Goal: Complete application form

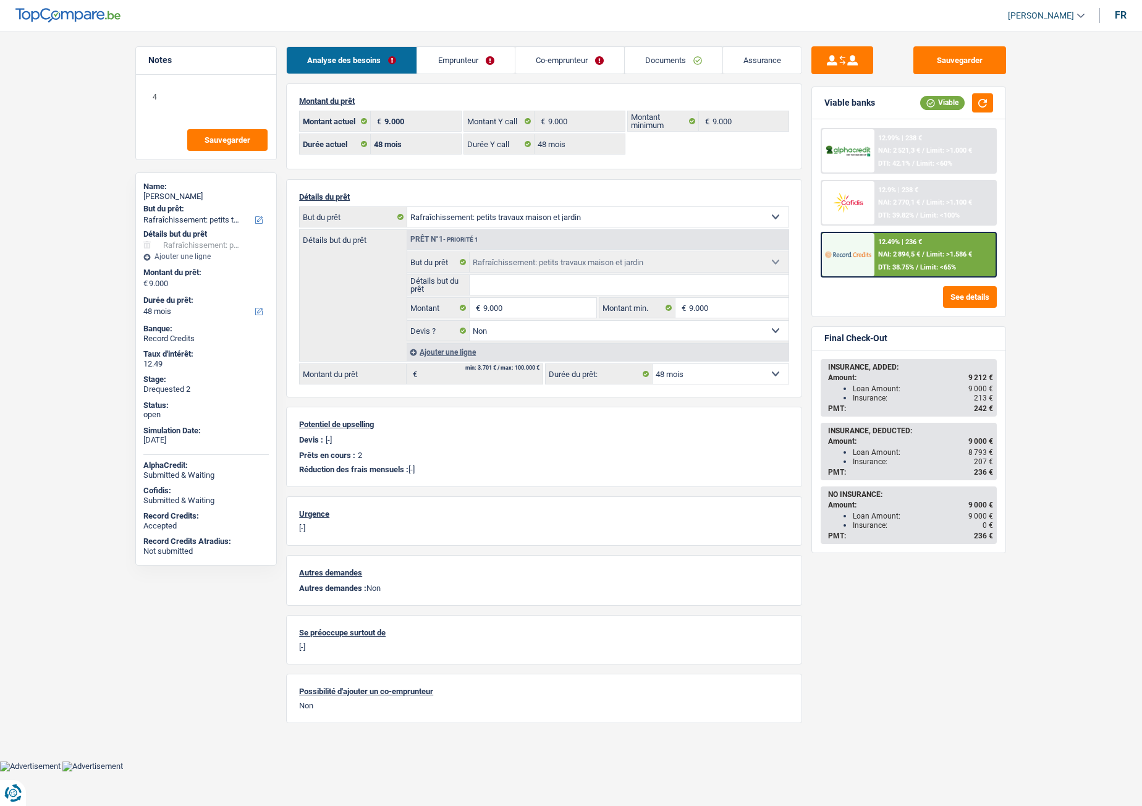
select select "houseOrGarden"
select select "48"
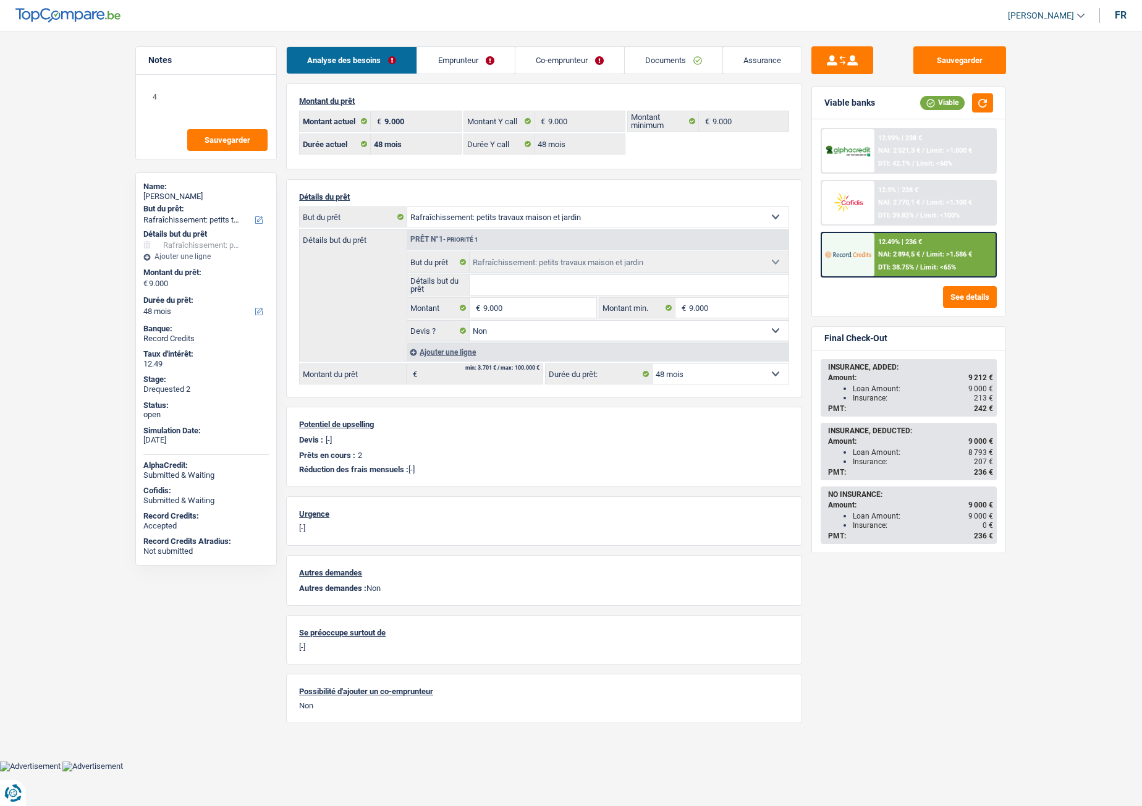
select select "houseOrGarden"
select select "false"
select select "48"
select select "32"
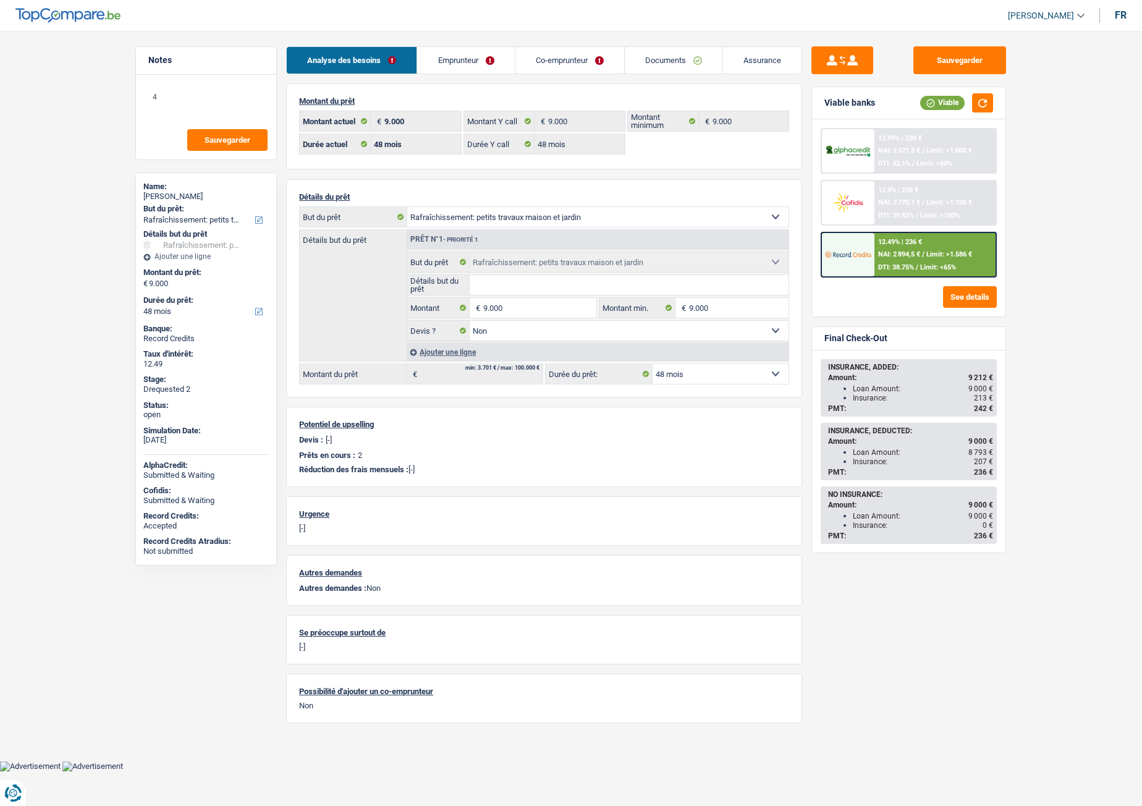
select select "married"
click at [461, 53] on link "Emprunteur" at bounding box center [465, 60] width 97 height 27
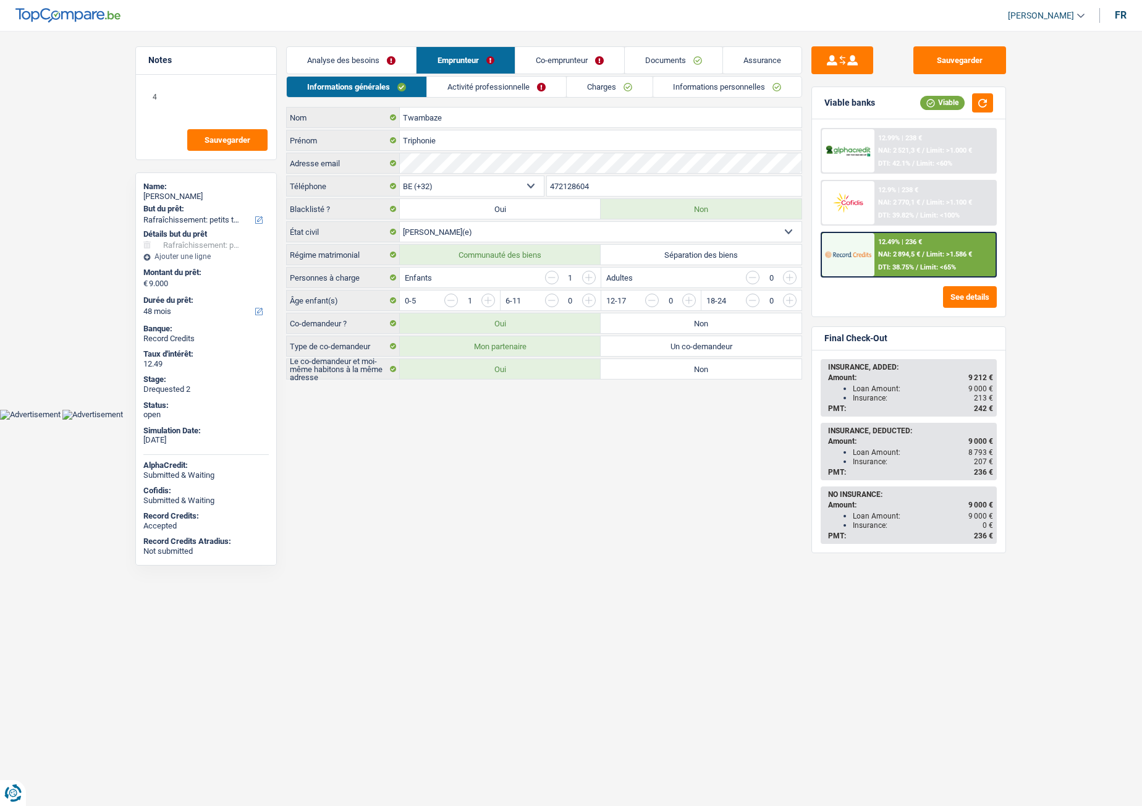
click at [579, 68] on link "Co-emprunteur" at bounding box center [570, 60] width 109 height 27
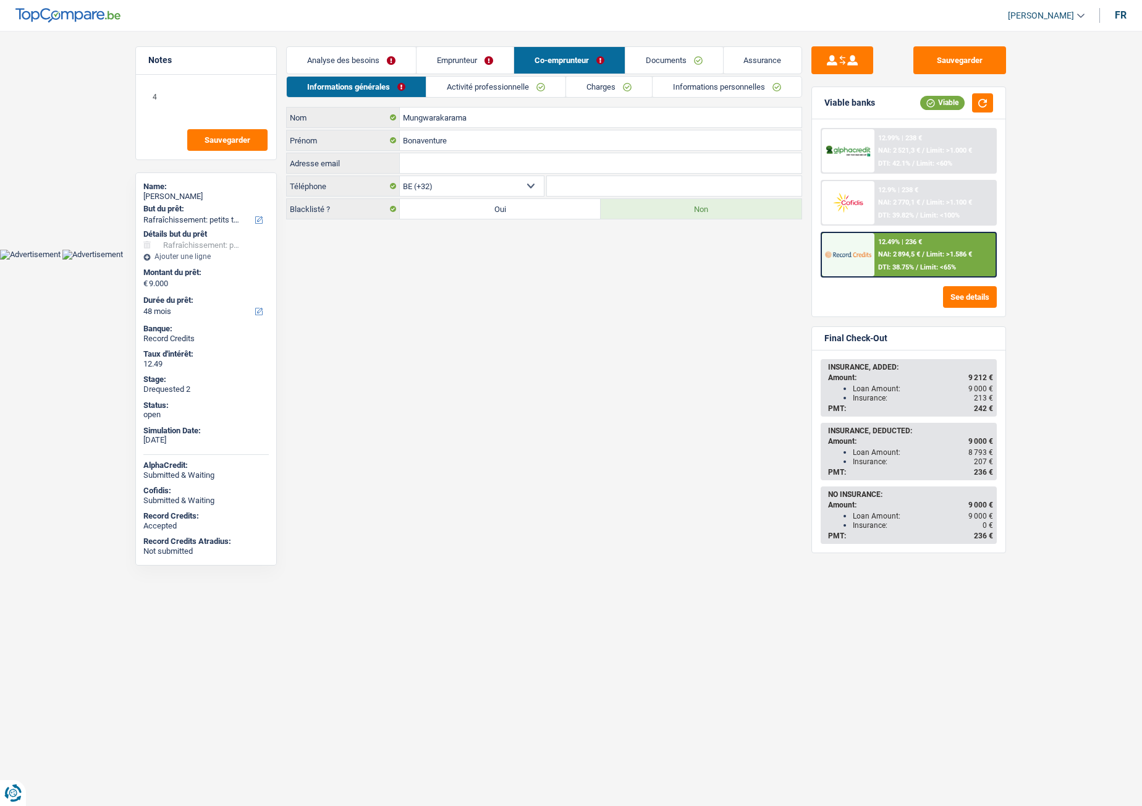
click at [523, 85] on link "Activité professionnelle" at bounding box center [496, 87] width 139 height 20
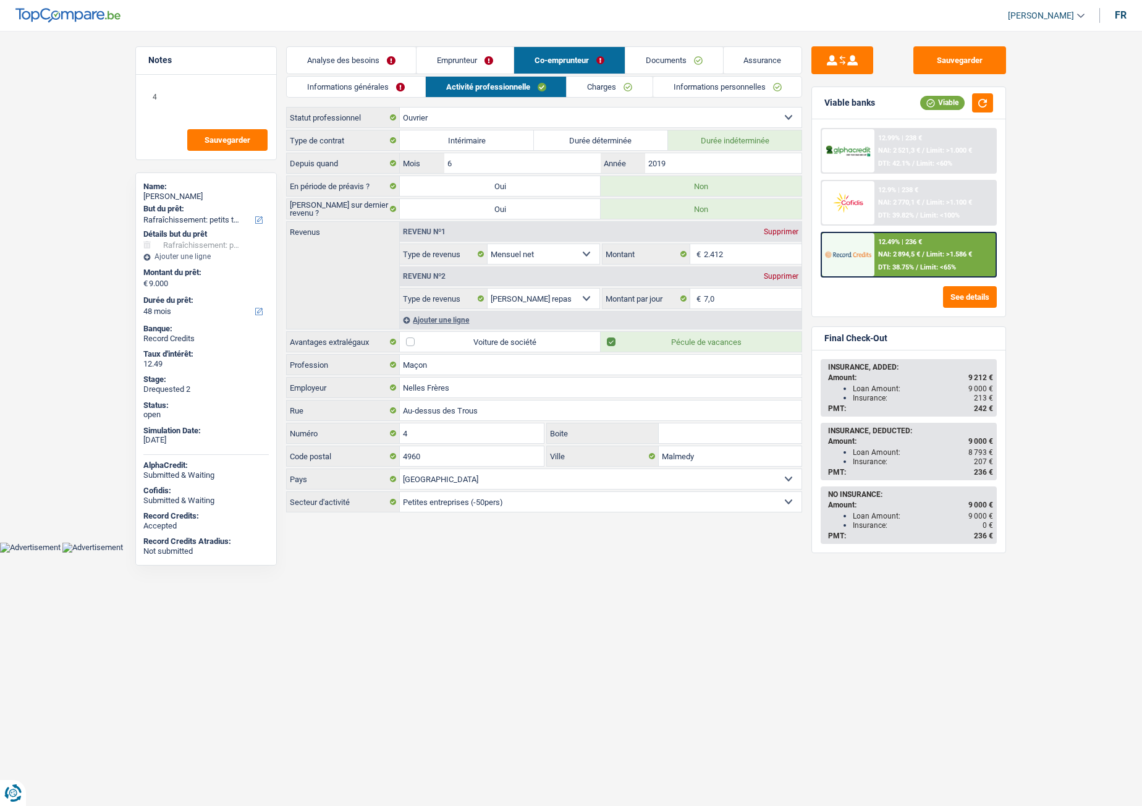
click at [618, 79] on link "Charges" at bounding box center [610, 87] width 86 height 20
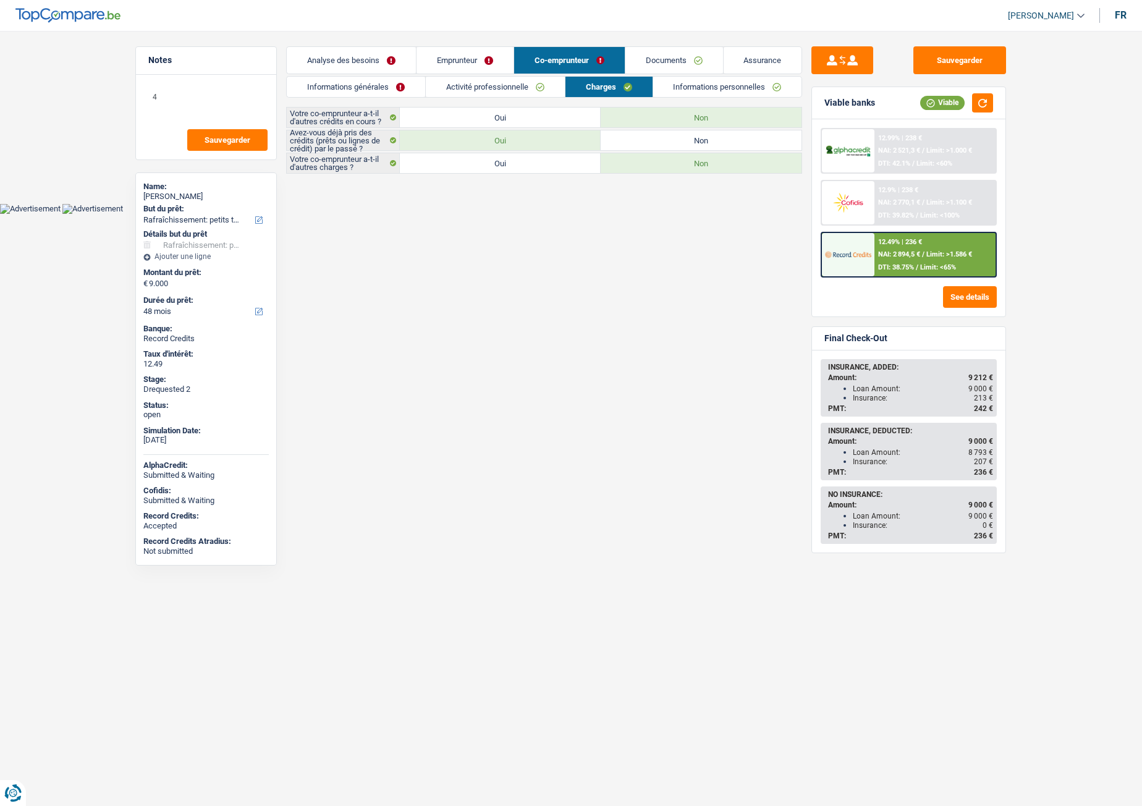
click at [682, 83] on link "Informations personnelles" at bounding box center [727, 87] width 149 height 20
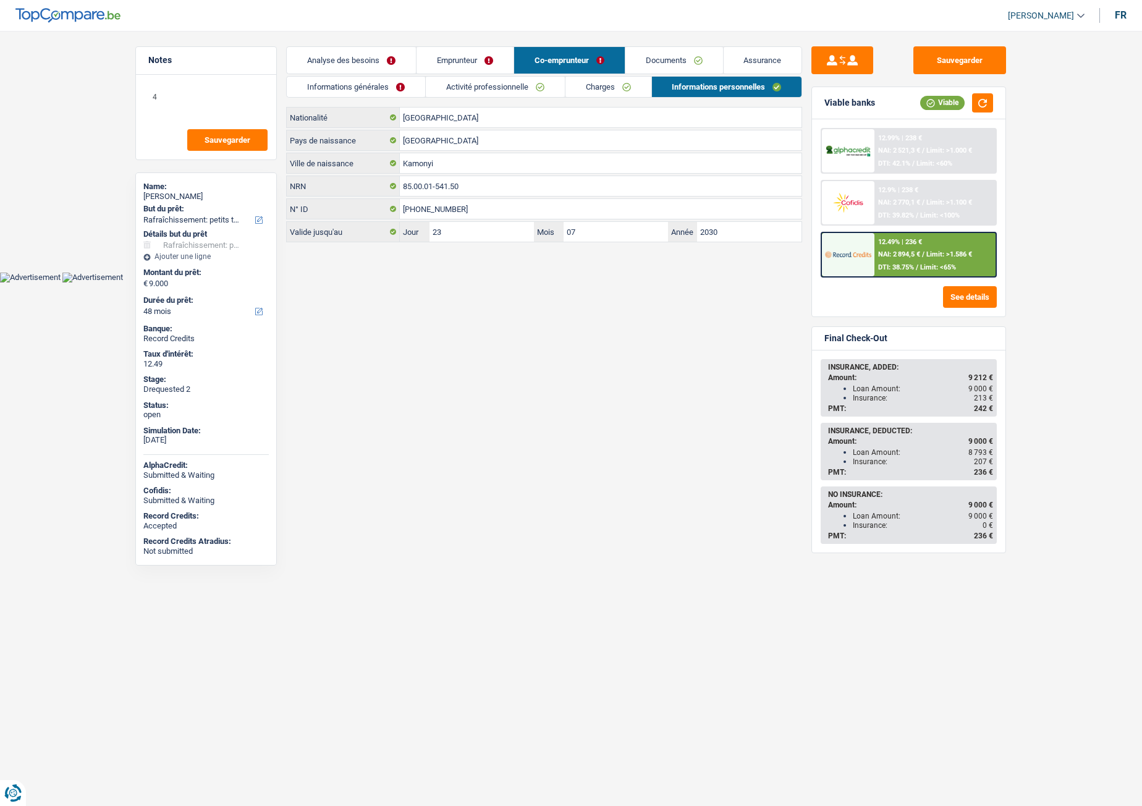
drag, startPoint x: 483, startPoint y: 49, endPoint x: 446, endPoint y: 60, distance: 38.7
drag, startPoint x: 446, startPoint y: 60, endPoint x: 410, endPoint y: 60, distance: 35.9
drag, startPoint x: 410, startPoint y: 60, endPoint x: 371, endPoint y: 56, distance: 39.1
click at [371, 56] on link "Analyse des besoins" at bounding box center [351, 60] width 129 height 27
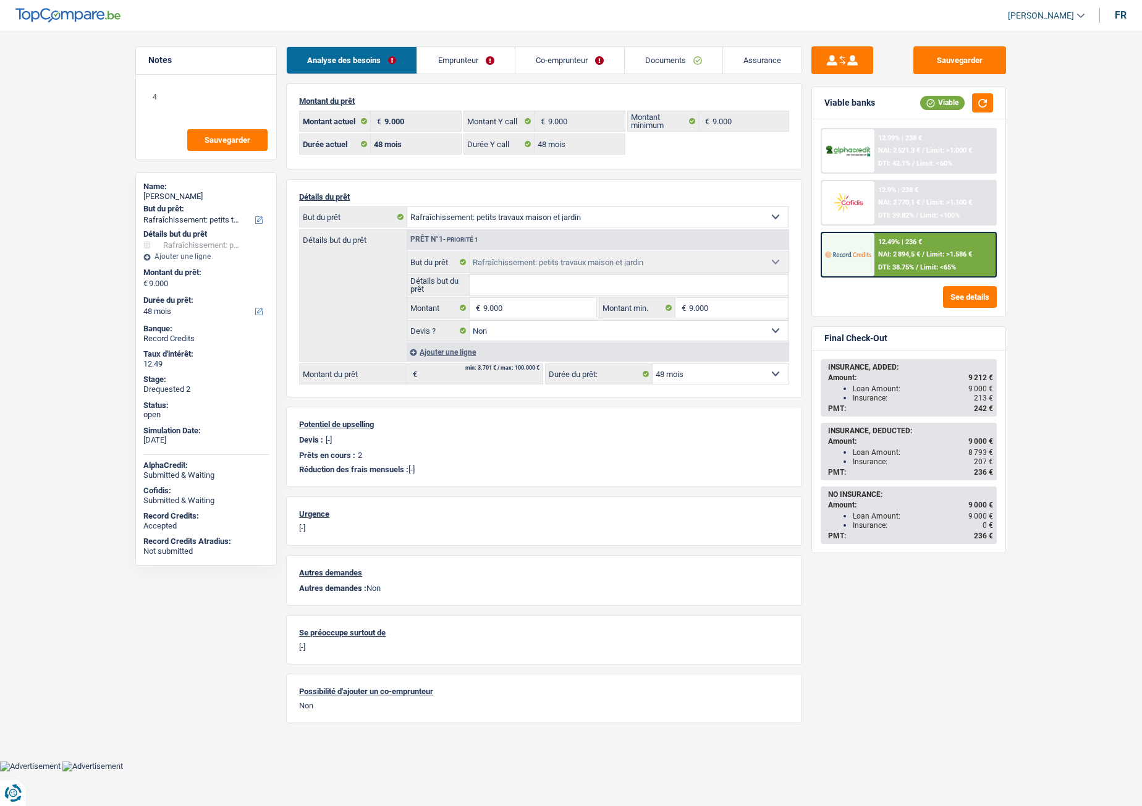
click at [471, 64] on link "Emprunteur" at bounding box center [465, 60] width 97 height 27
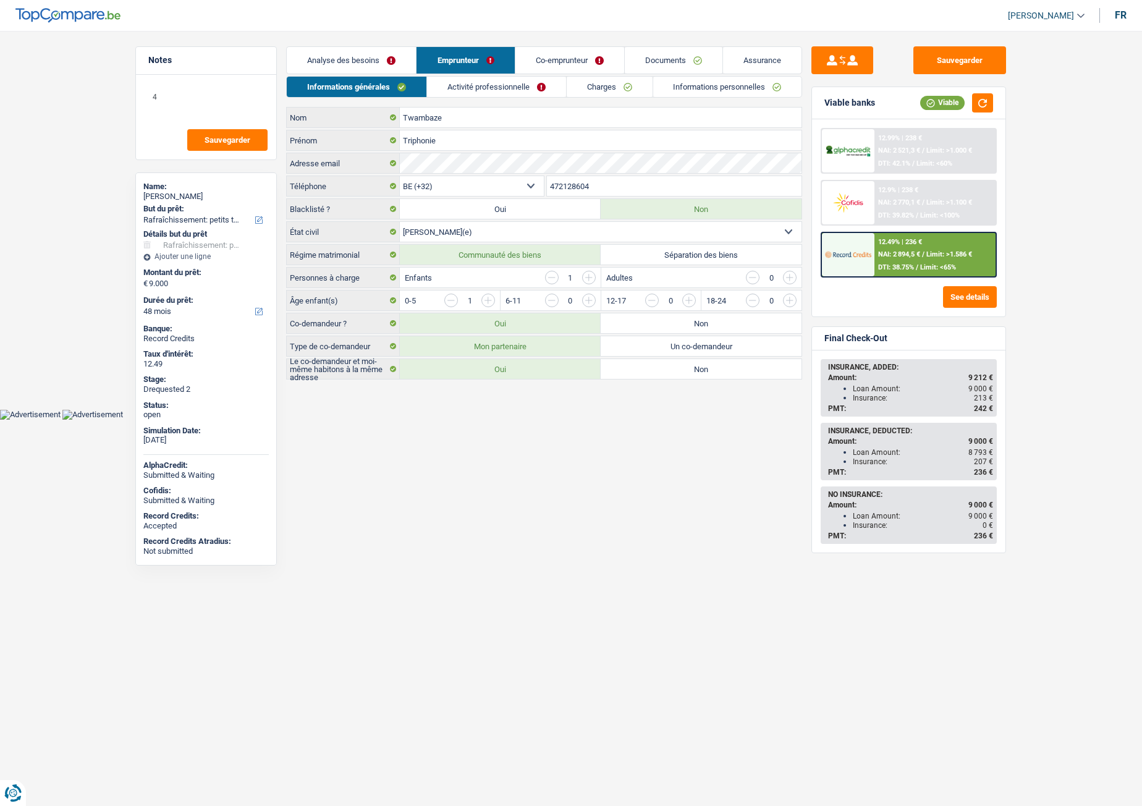
click at [467, 88] on link "Activité professionnelle" at bounding box center [496, 87] width 139 height 20
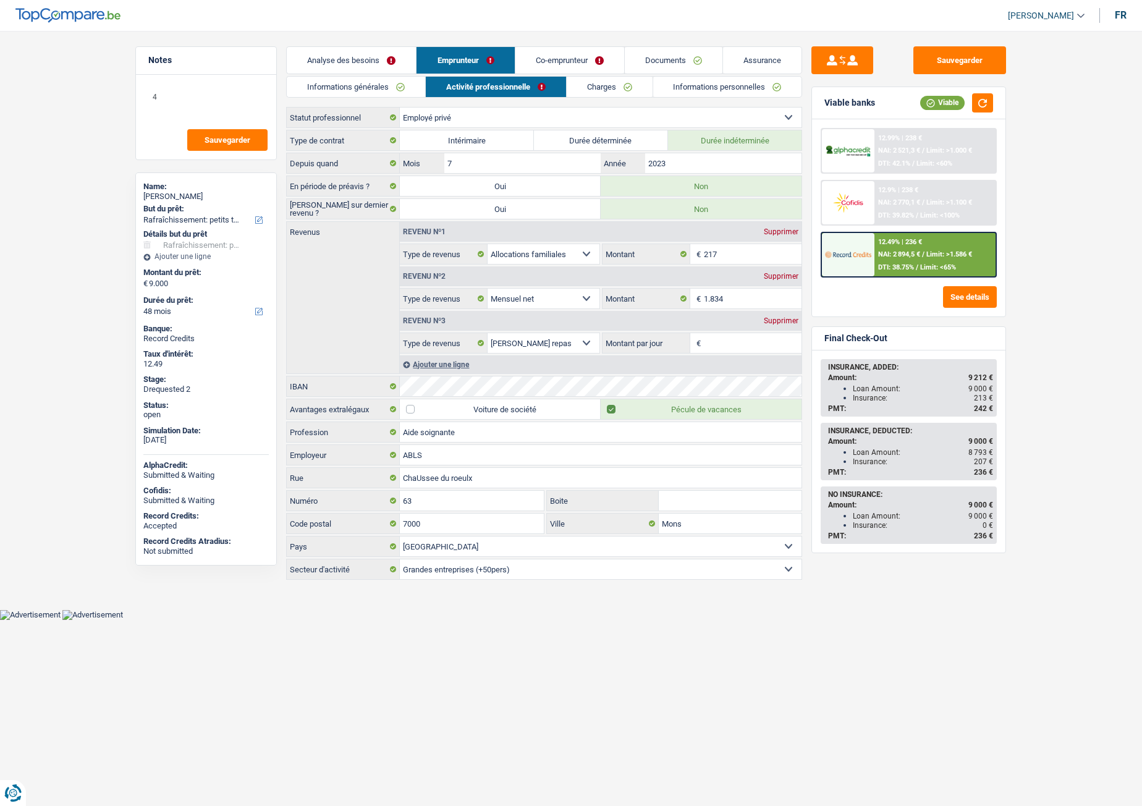
click at [551, 66] on link "Co-emprunteur" at bounding box center [570, 60] width 109 height 27
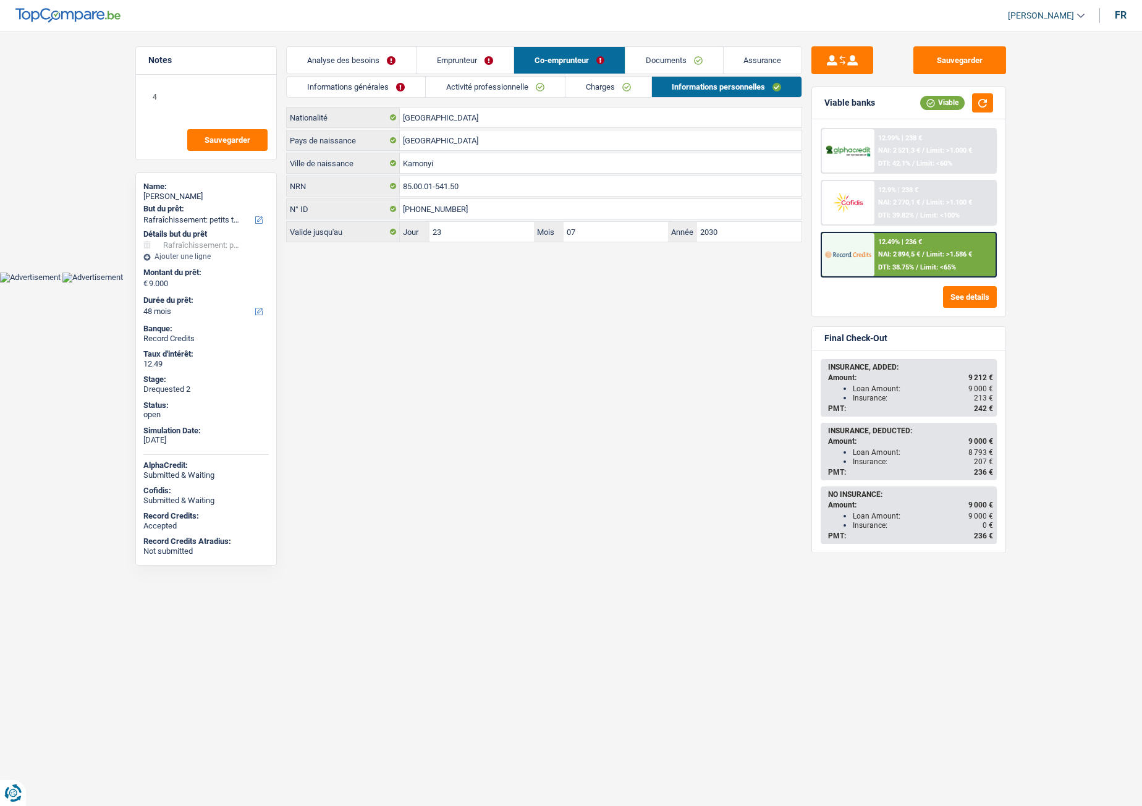
click at [504, 85] on link "Activité professionnelle" at bounding box center [495, 87] width 139 height 20
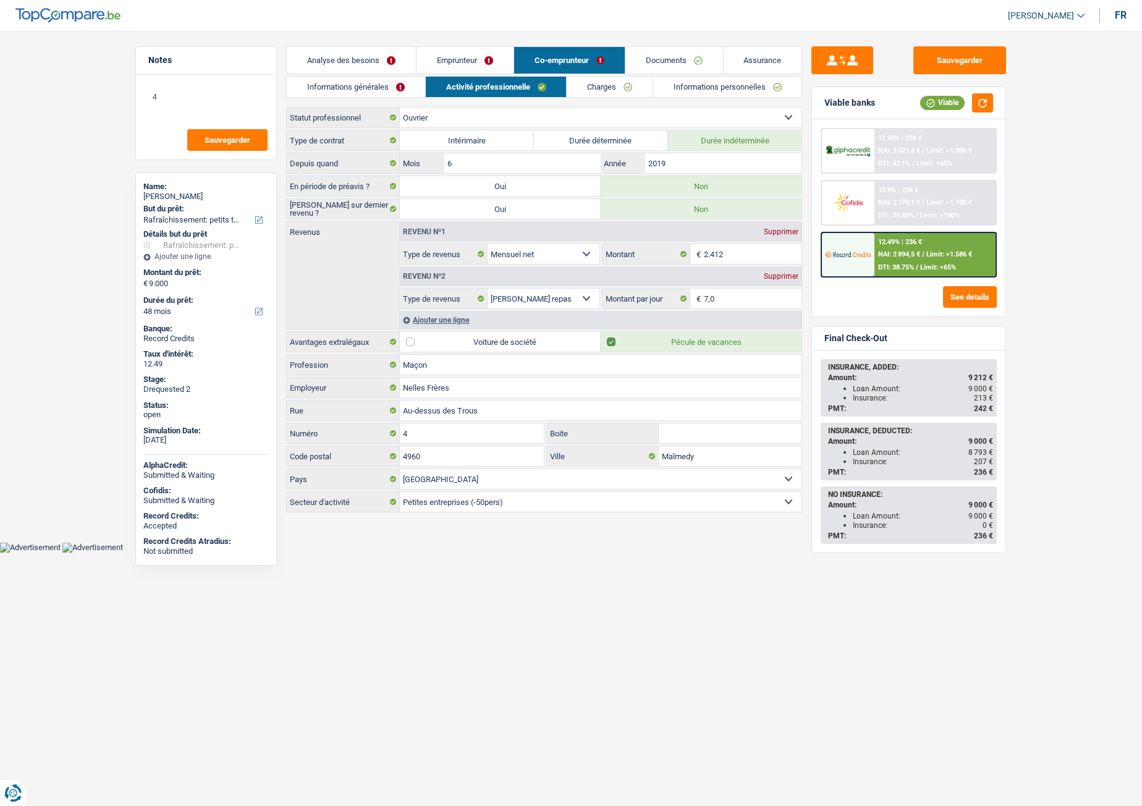
drag, startPoint x: 576, startPoint y: 46, endPoint x: 476, endPoint y: 46, distance: 100.1
click at [476, 46] on main "Notes 4 Sauvegarder Name: [PERSON_NAME] But du prêt: Confort maison: meubles, t…" at bounding box center [571, 281] width 1142 height 524
click at [452, 51] on link "Emprunteur" at bounding box center [465, 60] width 97 height 27
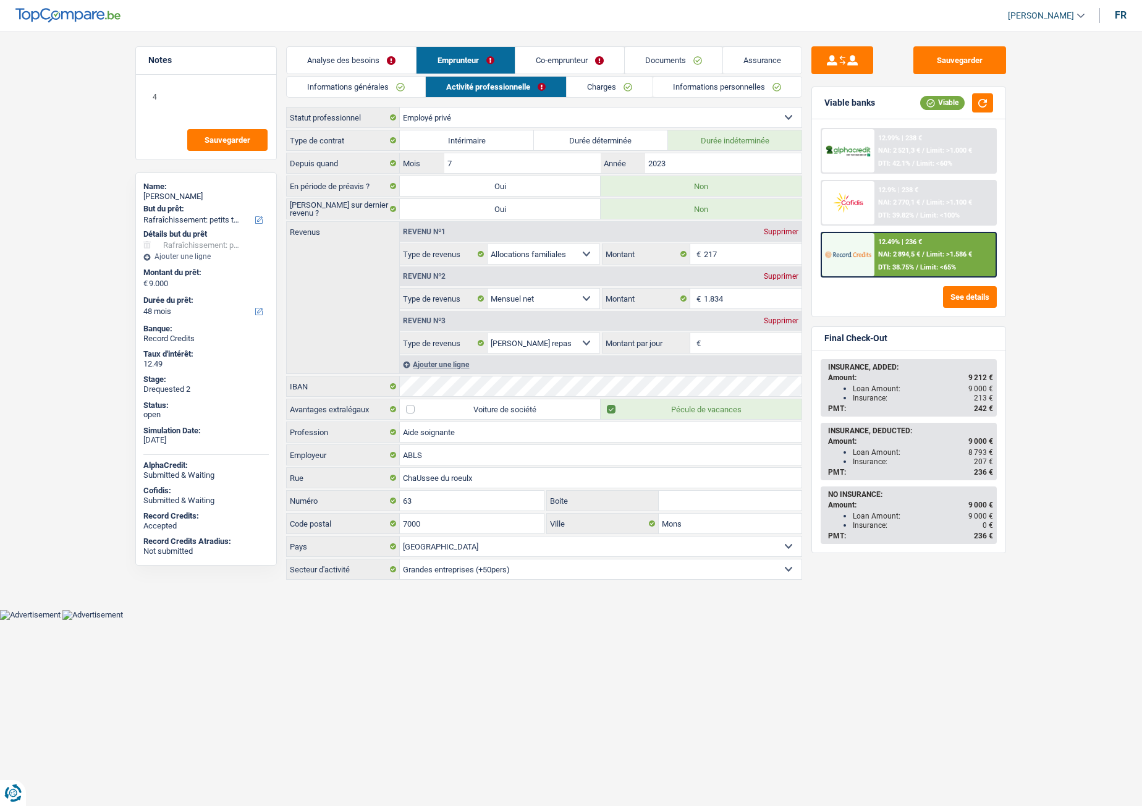
click at [391, 53] on link "Analyse des besoins" at bounding box center [351, 60] width 129 height 27
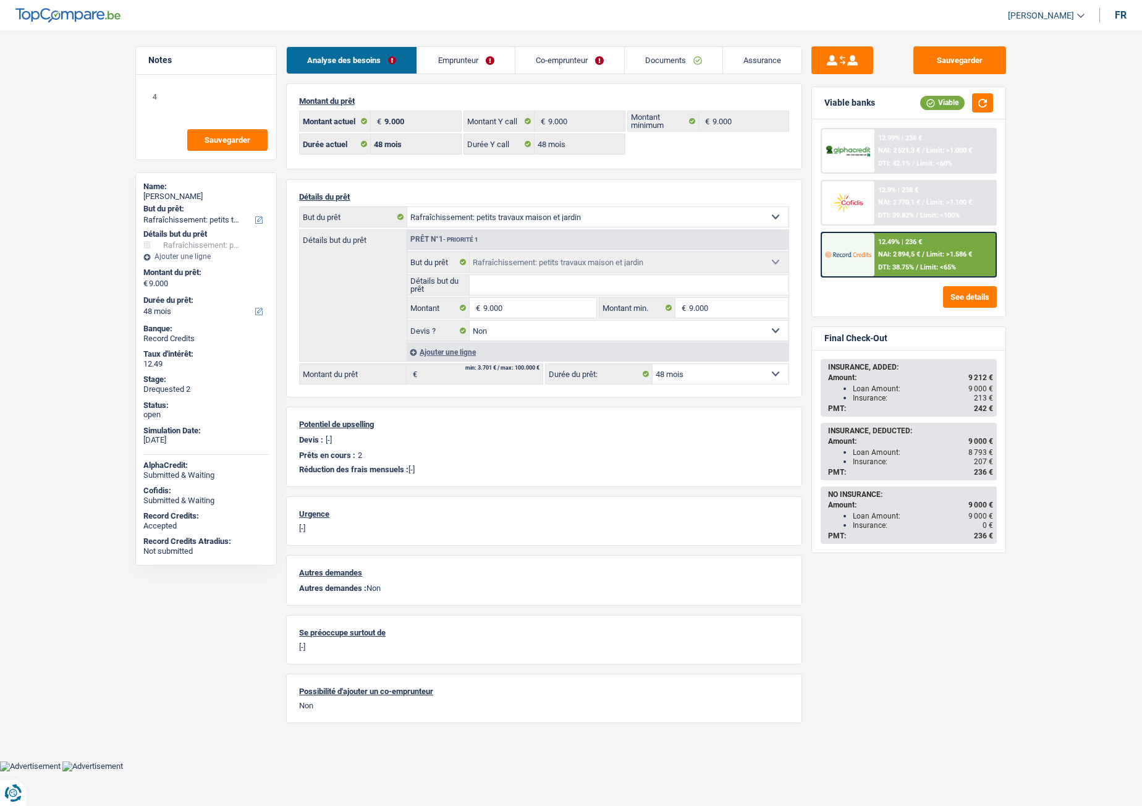
click at [518, 46] on main "Notes 4 Sauvegarder Name: [PERSON_NAME] But du prêt: Confort maison: meubles, t…" at bounding box center [571, 390] width 1142 height 742
click at [570, 51] on link "Co-emprunteur" at bounding box center [570, 60] width 109 height 27
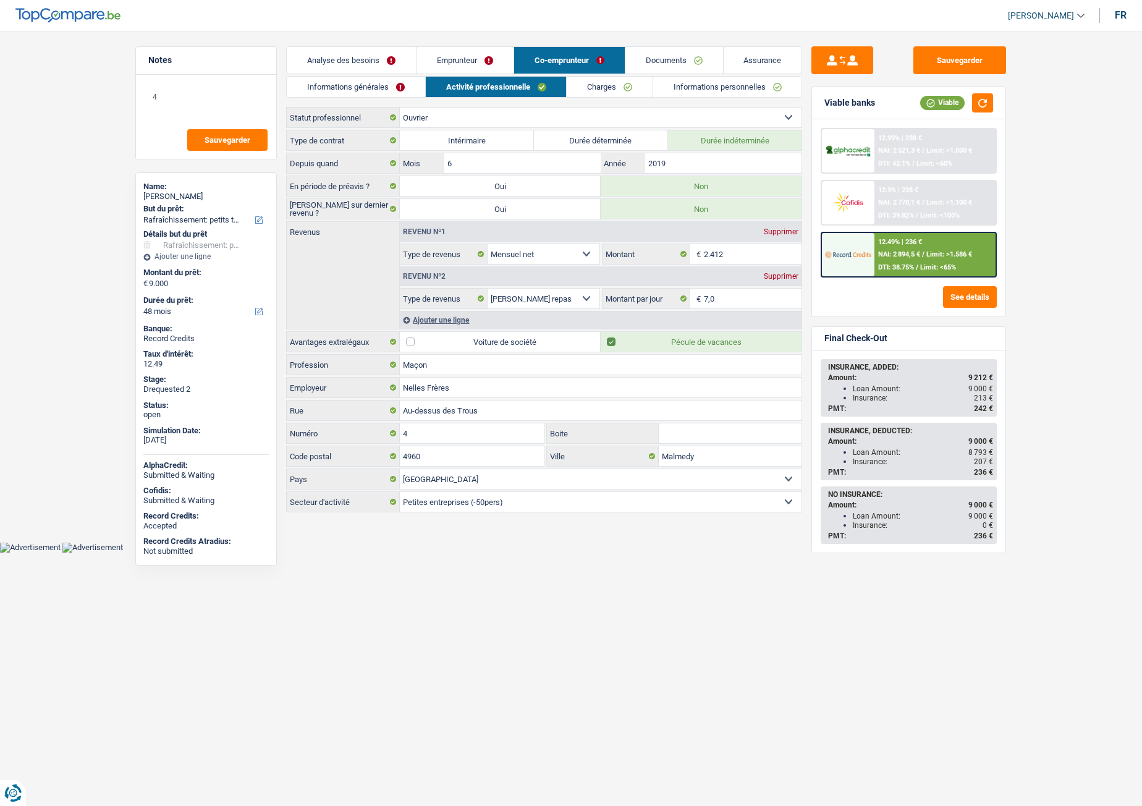
click at [650, 49] on link "Documents" at bounding box center [675, 60] width 98 height 27
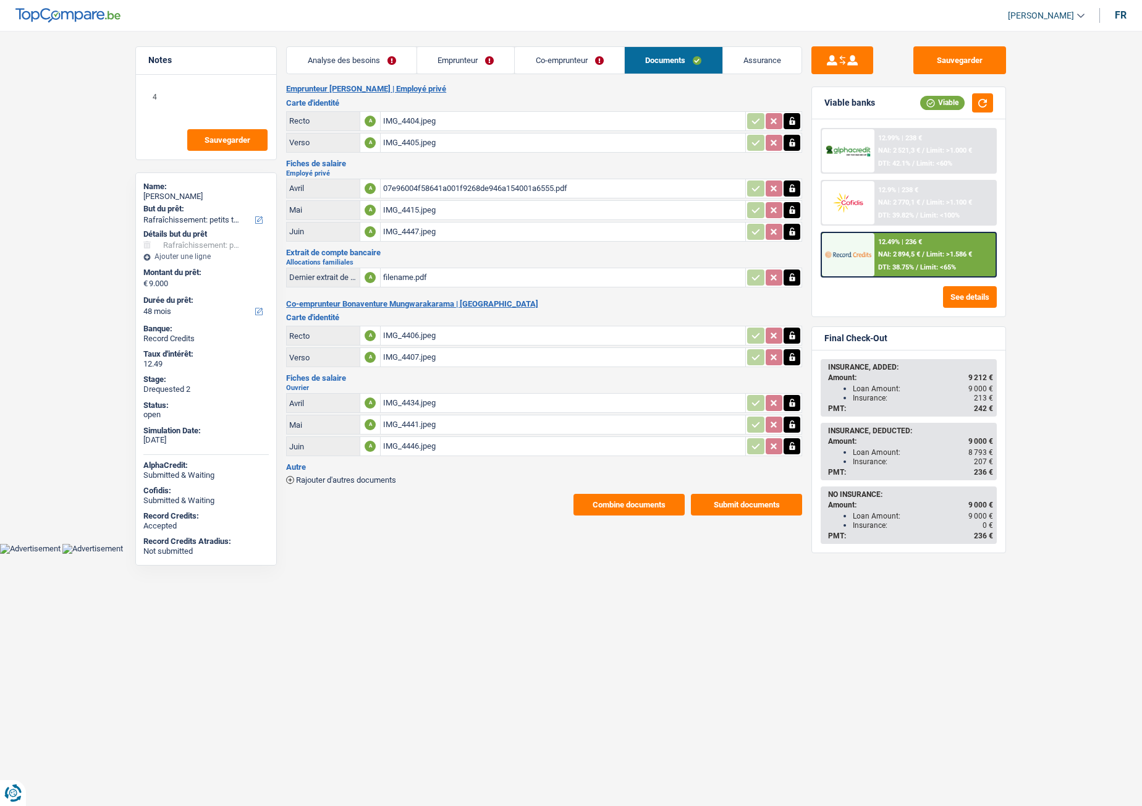
click at [575, 46] on li "Co-emprunteur" at bounding box center [569, 60] width 110 height 28
click at [470, 63] on link "Emprunteur" at bounding box center [466, 60] width 98 height 27
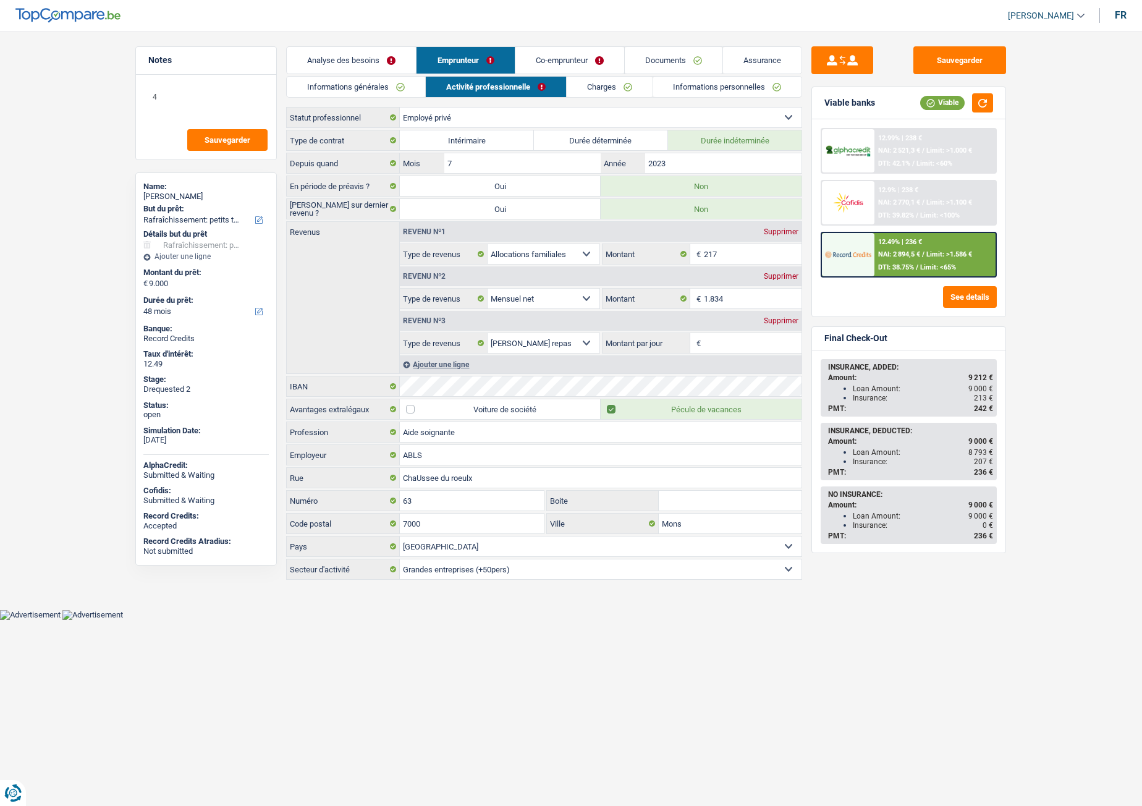
click at [375, 61] on link "Analyse des besoins" at bounding box center [351, 60] width 129 height 27
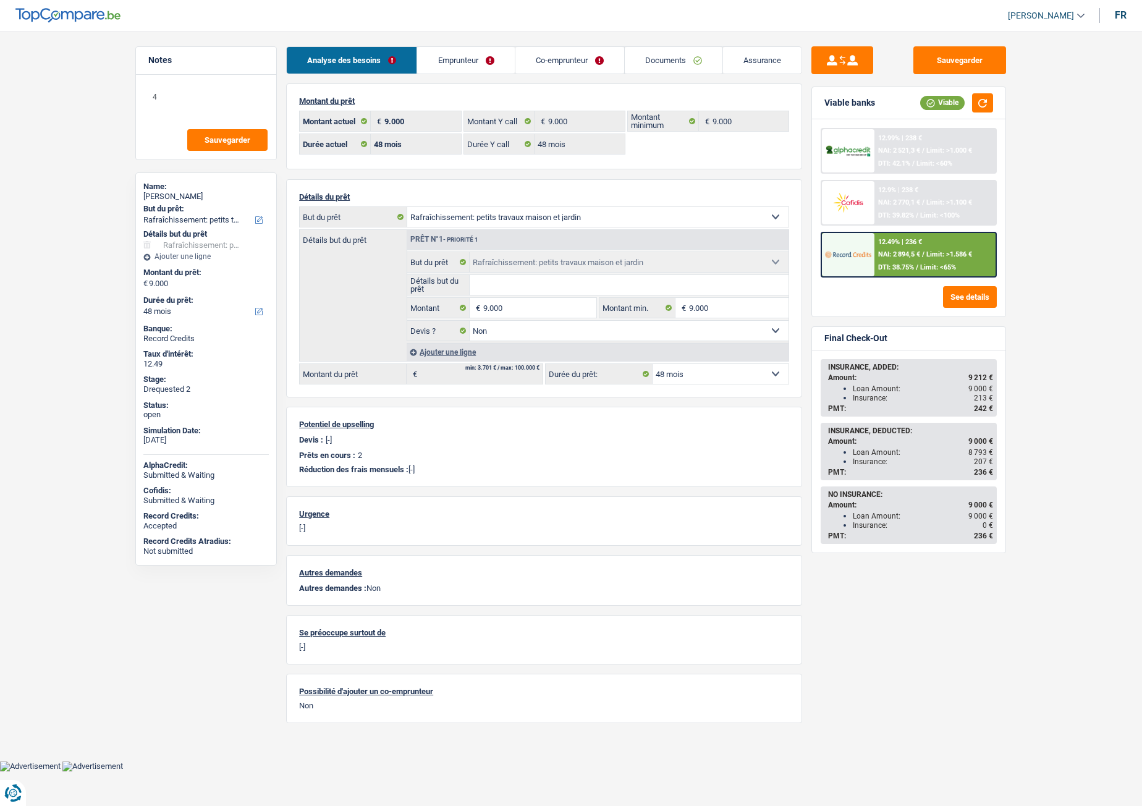
click at [485, 66] on link "Emprunteur" at bounding box center [465, 60] width 97 height 27
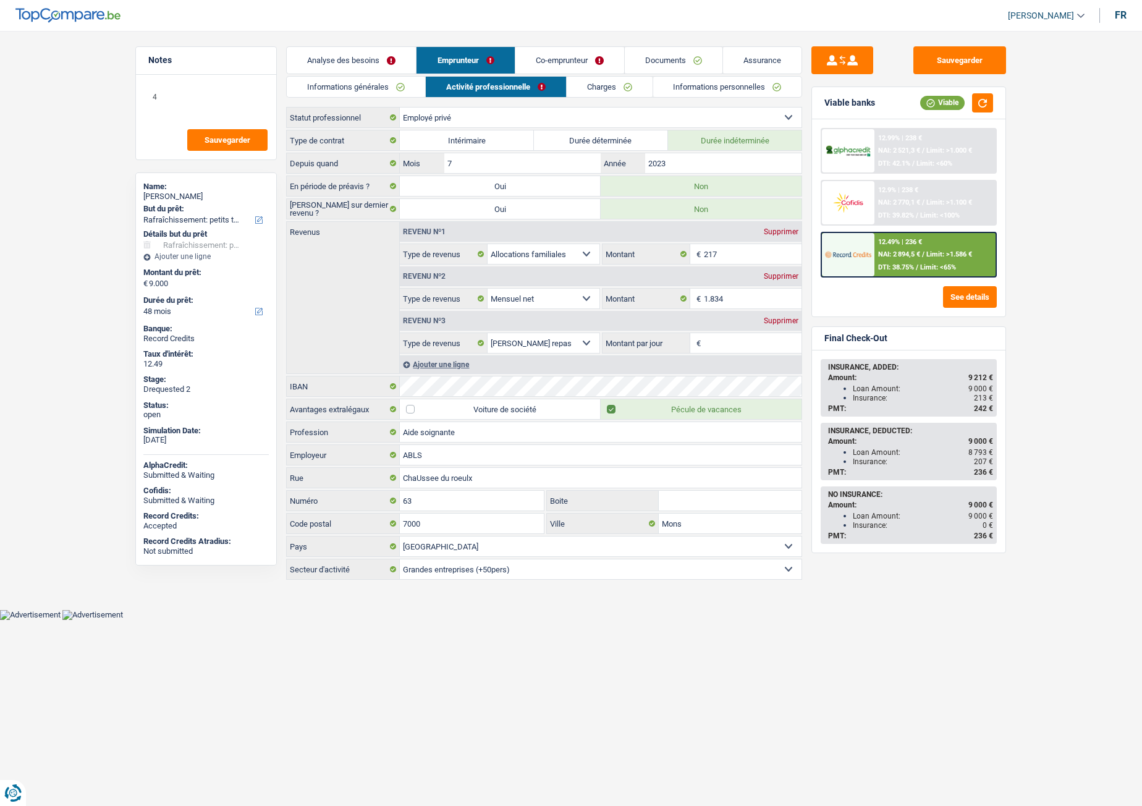
click at [556, 68] on link "Co-emprunteur" at bounding box center [570, 60] width 109 height 27
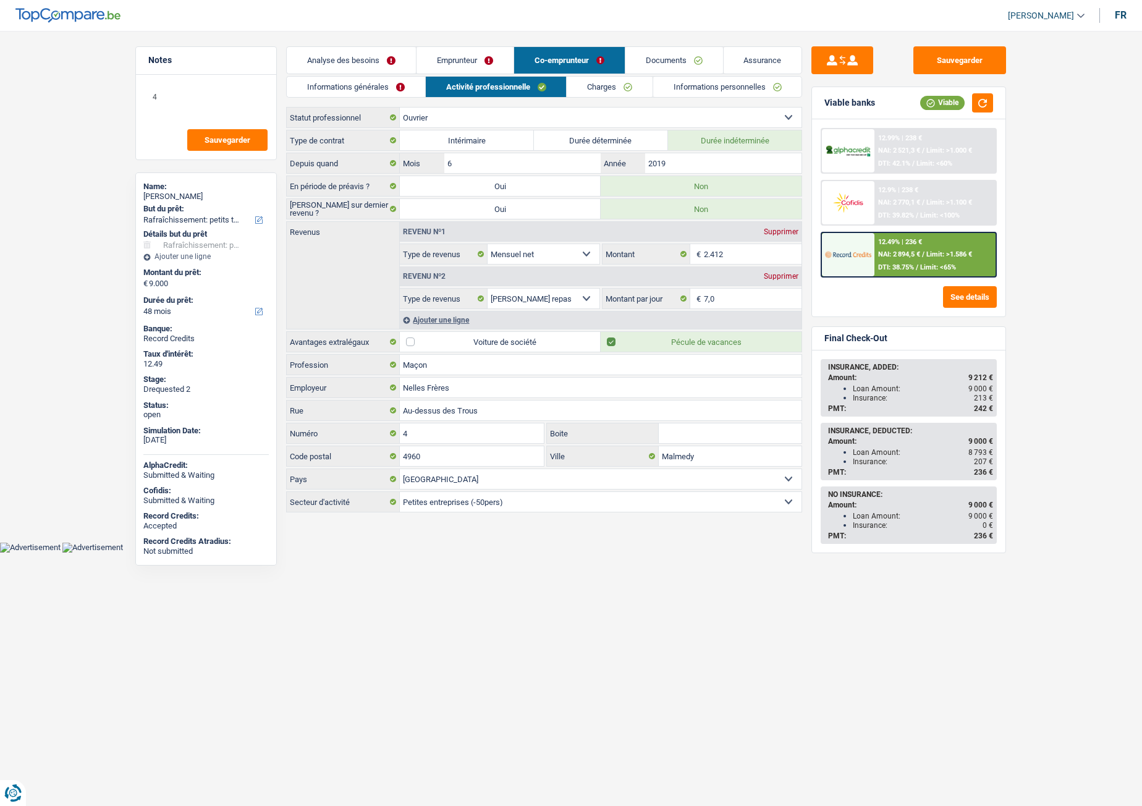
click at [652, 67] on link "Documents" at bounding box center [675, 60] width 98 height 27
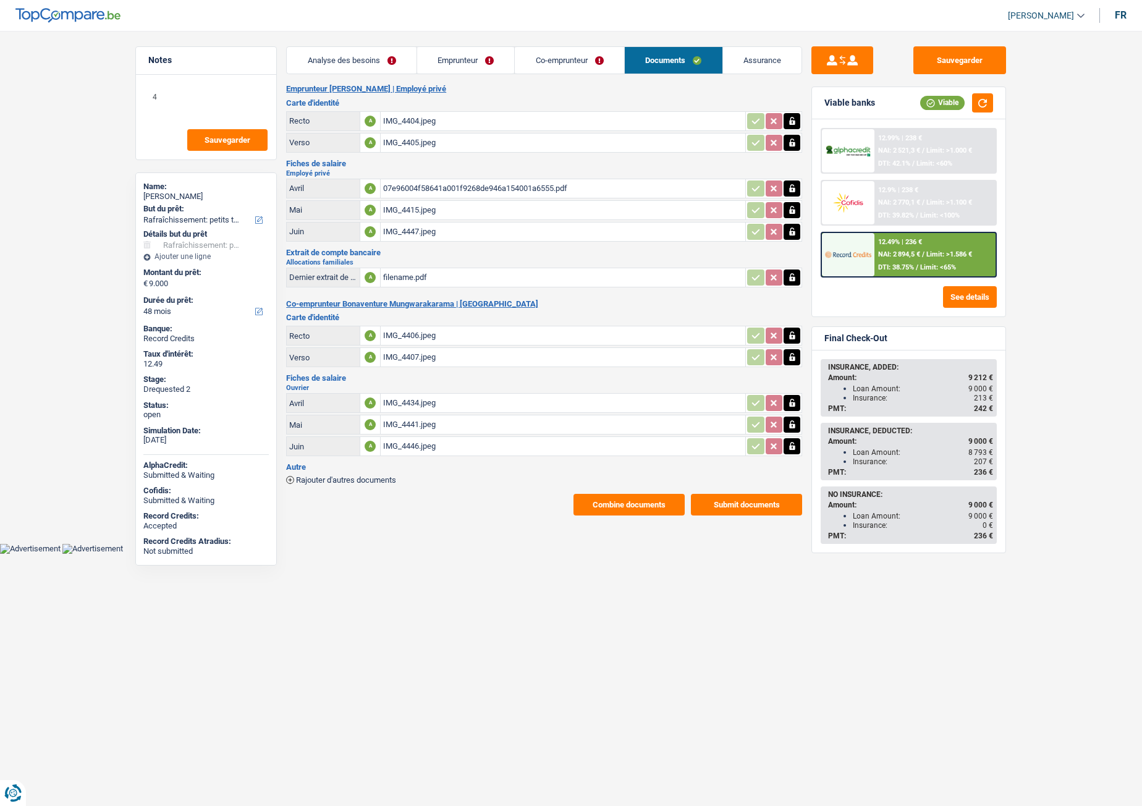
click at [559, 52] on link "Co-emprunteur" at bounding box center [569, 60] width 109 height 27
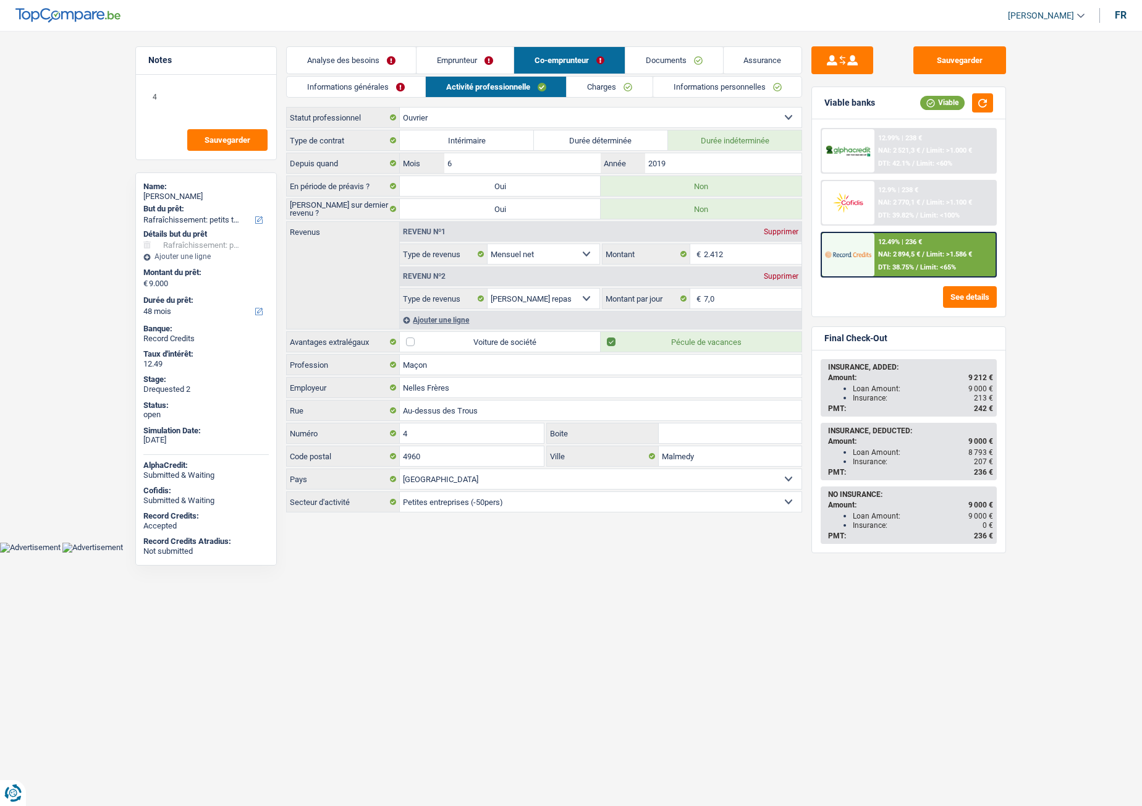
click at [465, 52] on link "Emprunteur" at bounding box center [465, 60] width 97 height 27
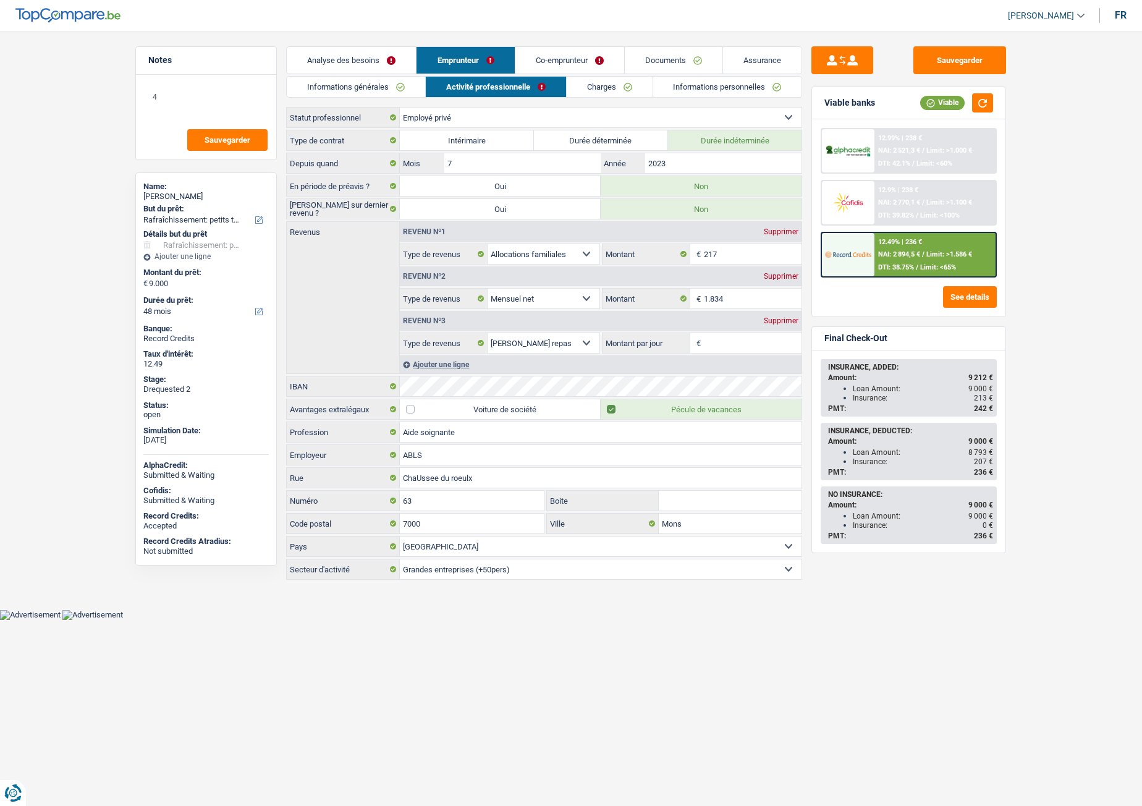
click at [550, 57] on link "Co-emprunteur" at bounding box center [570, 60] width 109 height 27
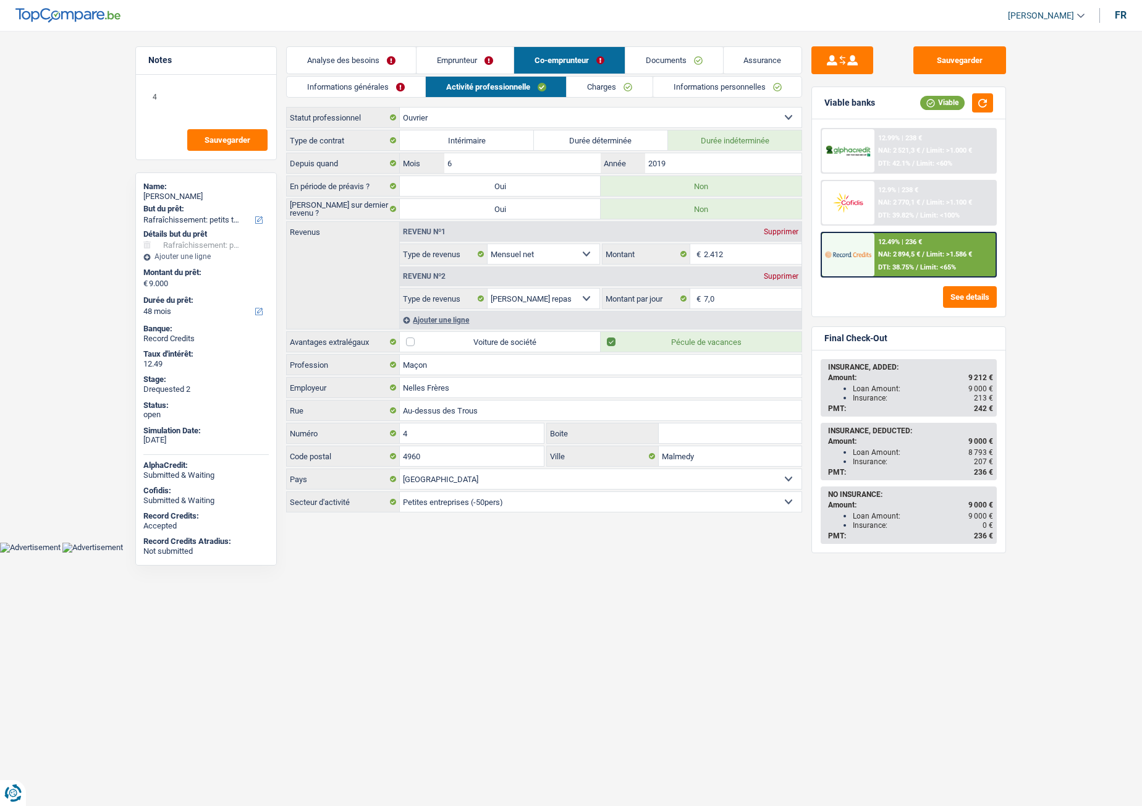
click at [341, 55] on link "Analyse des besoins" at bounding box center [351, 60] width 129 height 27
